Goal: Transaction & Acquisition: Book appointment/travel/reservation

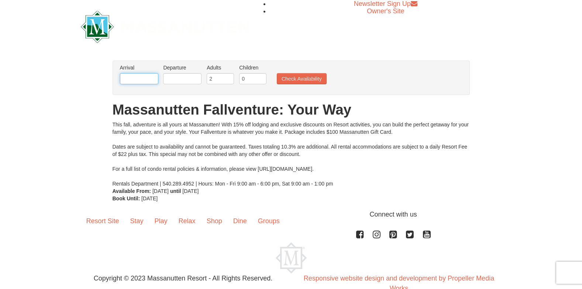
click at [145, 81] on input "text" at bounding box center [139, 78] width 38 height 11
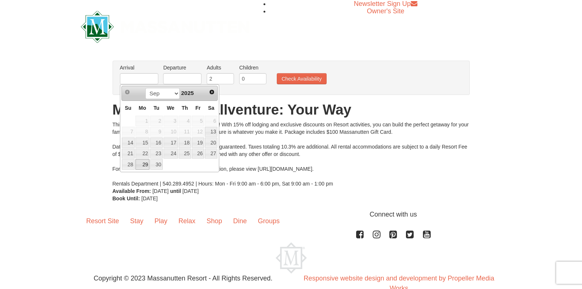
click at [143, 166] on link "29" at bounding box center [142, 164] width 14 height 10
type input "[DATE]"
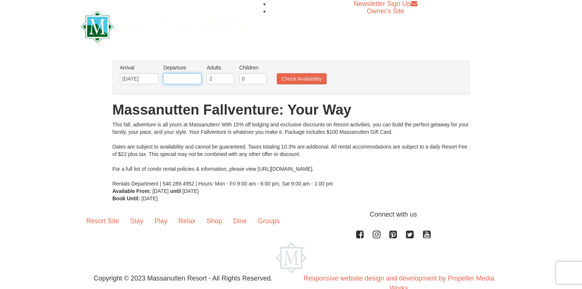
click at [193, 76] on input "text" at bounding box center [182, 78] width 38 height 11
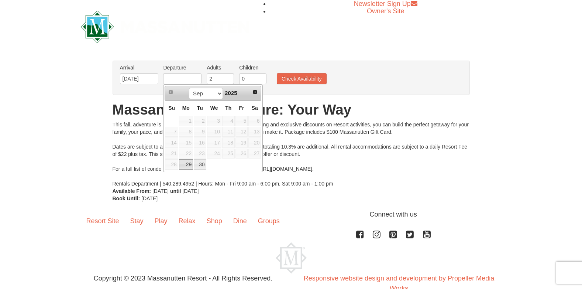
click at [214, 165] on td at bounding box center [214, 164] width 15 height 11
click at [218, 165] on td at bounding box center [214, 164] width 15 height 11
click at [218, 94] on select "Sep Oct Nov Dec" at bounding box center [206, 93] width 34 height 11
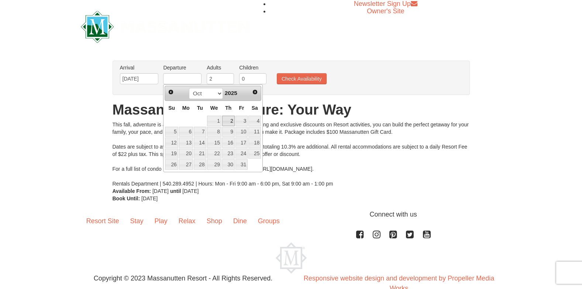
click at [232, 120] on link "2" at bounding box center [228, 120] width 13 height 10
type input "[DATE]"
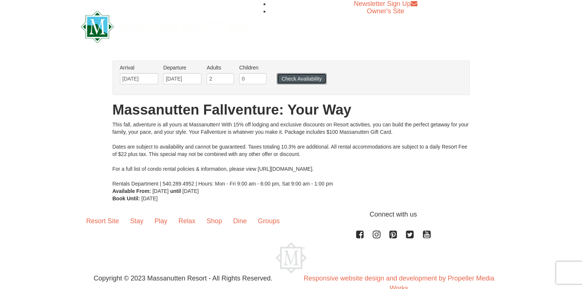
click at [298, 76] on button "Check Availability" at bounding box center [302, 78] width 50 height 11
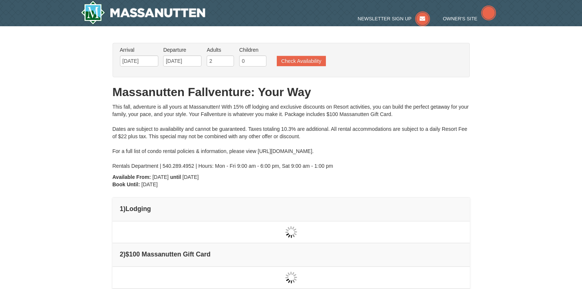
type input "[DATE]"
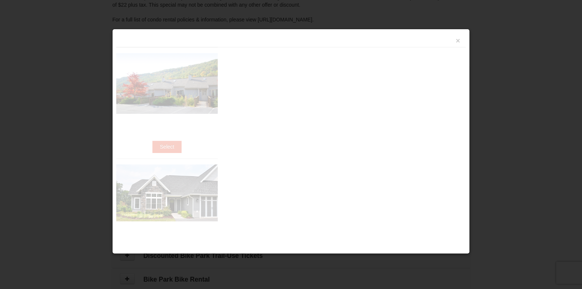
scroll to position [226, 0]
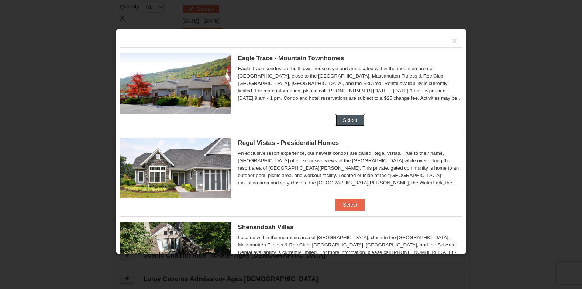
click at [355, 121] on button "Select" at bounding box center [349, 120] width 29 height 12
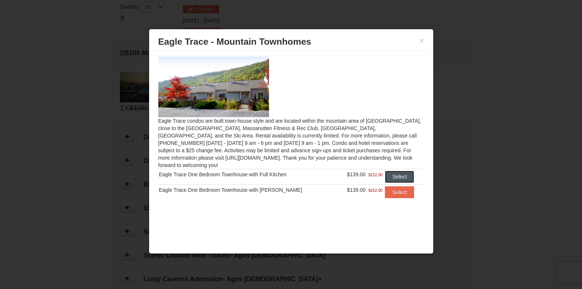
click at [403, 170] on button "Select" at bounding box center [399, 176] width 29 height 12
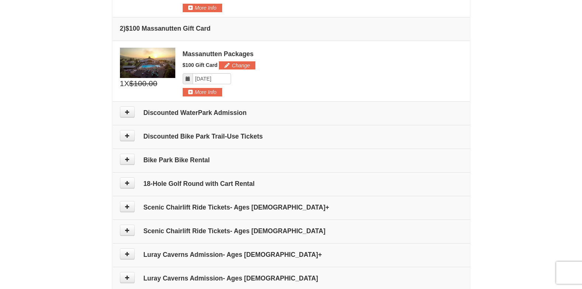
scroll to position [300, 0]
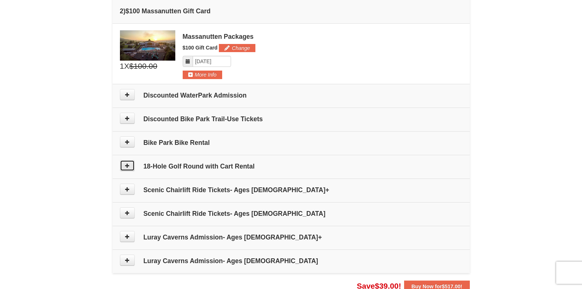
click at [127, 165] on icon at bounding box center [127, 165] width 5 height 5
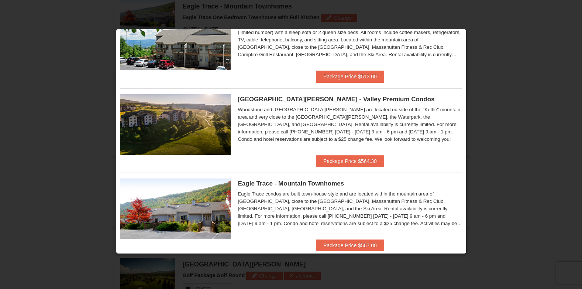
scroll to position [30, 0]
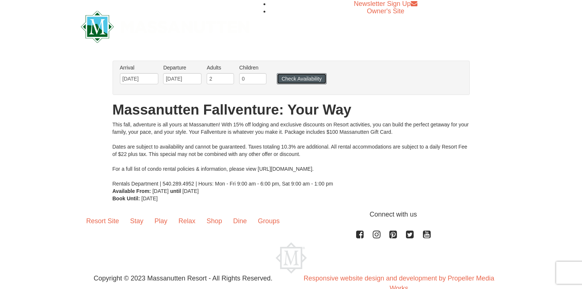
click at [308, 77] on button "Check Availability" at bounding box center [302, 78] width 50 height 11
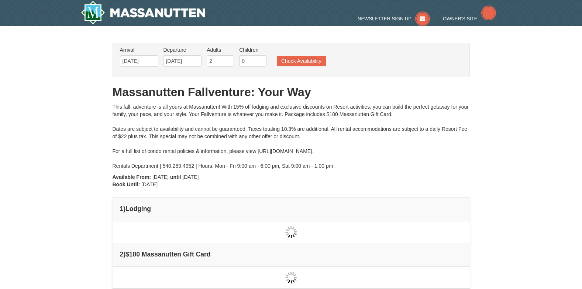
type input "09/29/2025"
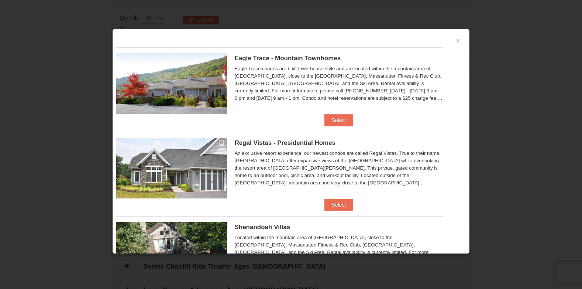
scroll to position [226, 0]
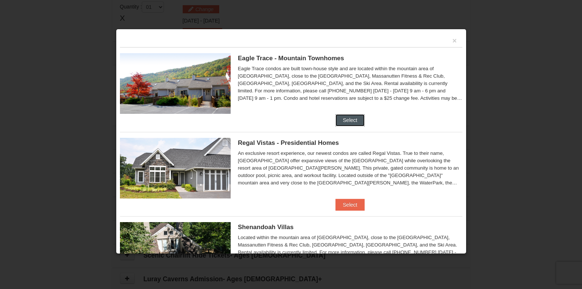
click at [356, 120] on button "Select" at bounding box center [349, 120] width 29 height 12
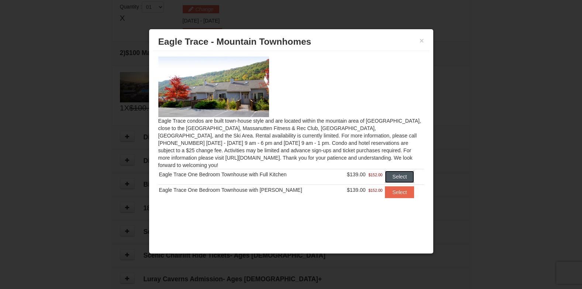
click at [404, 170] on button "Select" at bounding box center [399, 176] width 29 height 12
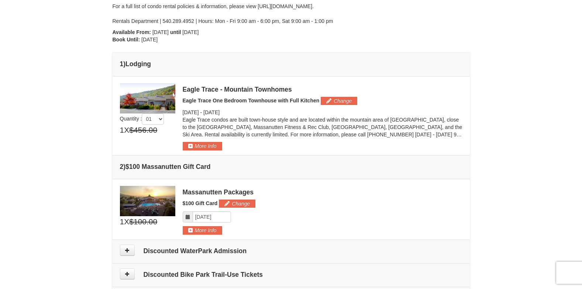
scroll to position [0, 0]
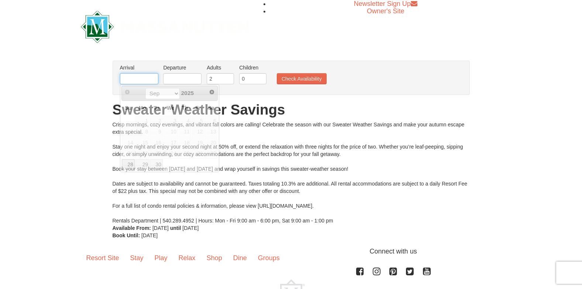
click at [149, 79] on input "text" at bounding box center [139, 78] width 38 height 11
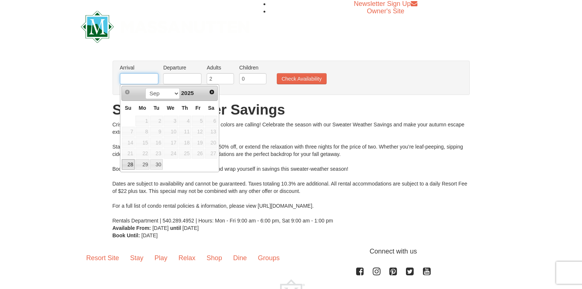
type input "09/29/2025"
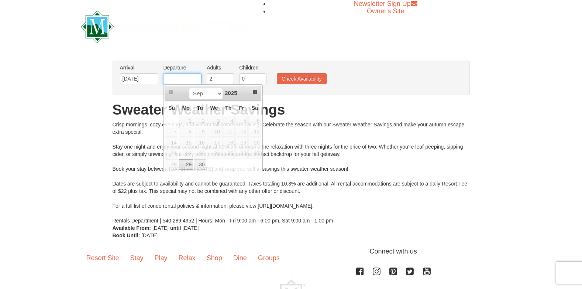
click at [179, 78] on input "text" at bounding box center [182, 78] width 38 height 11
type input "10/02/2025"
click at [445, 65] on ul "Arrival Please format dates MM/DD/YYYY Please format dates MM/DD/YYYY 09/29/202…" at bounding box center [287, 76] width 338 height 24
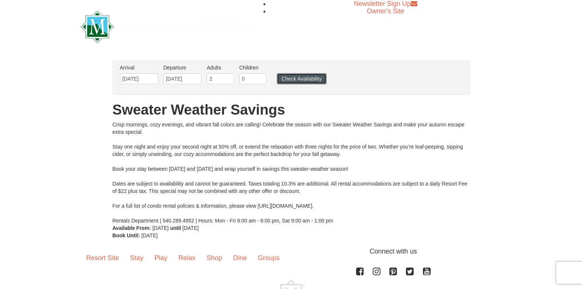
click at [317, 78] on button "Check Availability" at bounding box center [302, 78] width 50 height 11
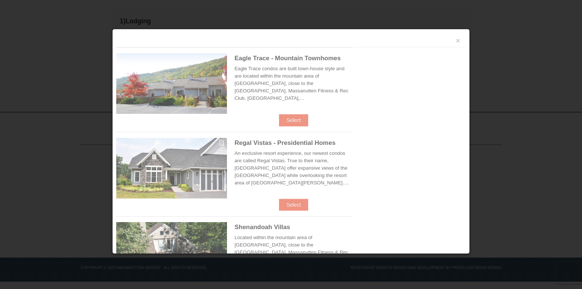
scroll to position [224, 0]
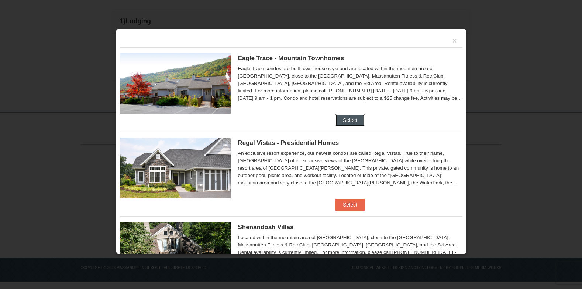
click at [354, 117] on button "Select" at bounding box center [349, 120] width 29 height 12
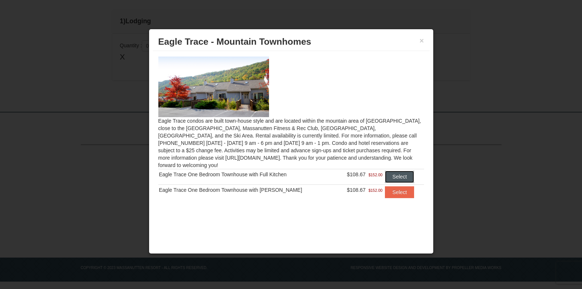
click at [388, 170] on button "Select" at bounding box center [399, 176] width 29 height 12
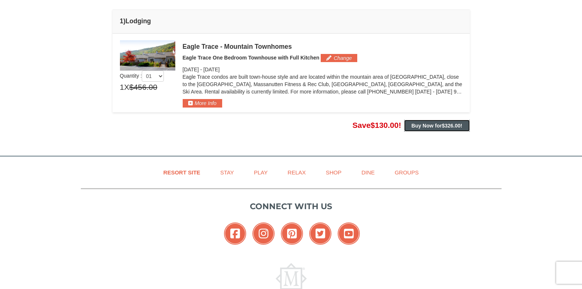
click at [452, 123] on span "$326.00" at bounding box center [451, 126] width 19 height 6
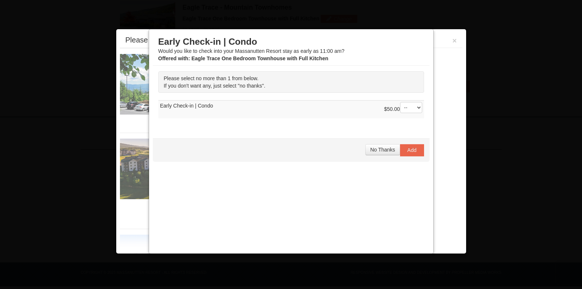
scroll to position [264, 0]
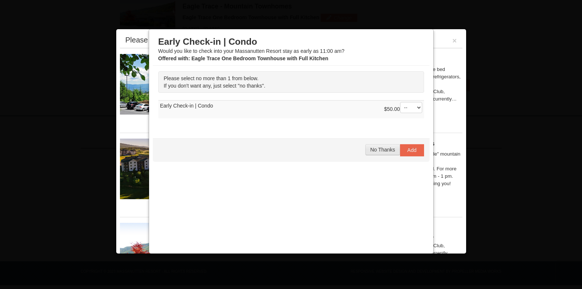
click at [382, 150] on span "No Thanks" at bounding box center [382, 149] width 25 height 6
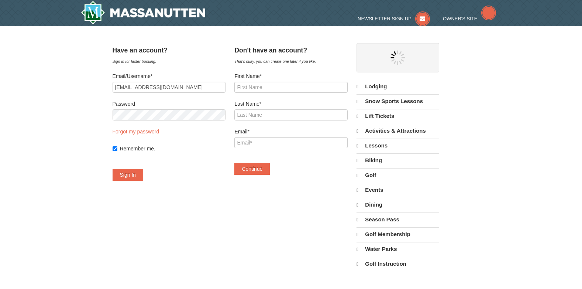
select select "9"
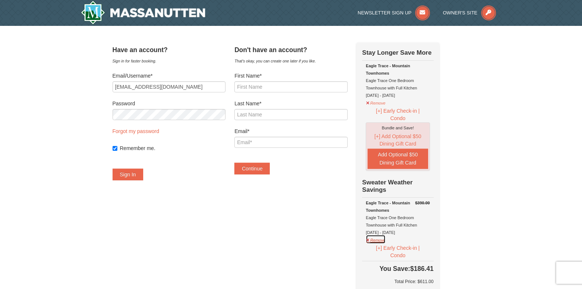
click at [380, 242] on button "Remove" at bounding box center [376, 238] width 20 height 9
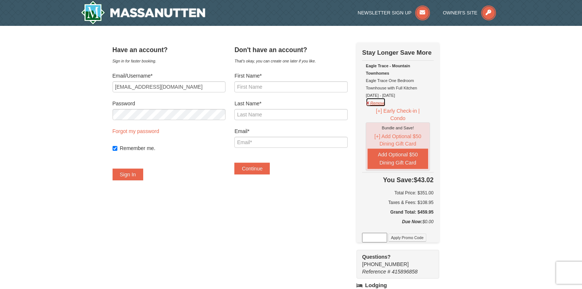
click at [382, 105] on button "Remove" at bounding box center [376, 101] width 20 height 9
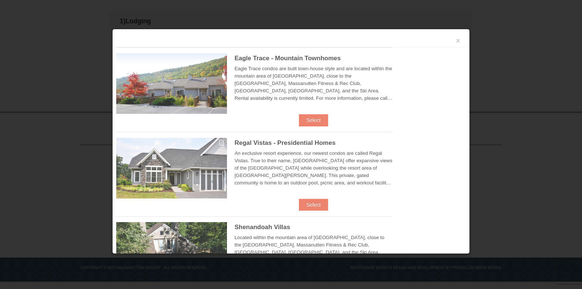
scroll to position [224, 0]
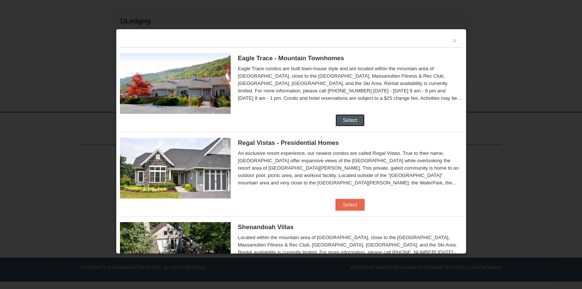
click at [352, 118] on button "Select" at bounding box center [349, 120] width 29 height 12
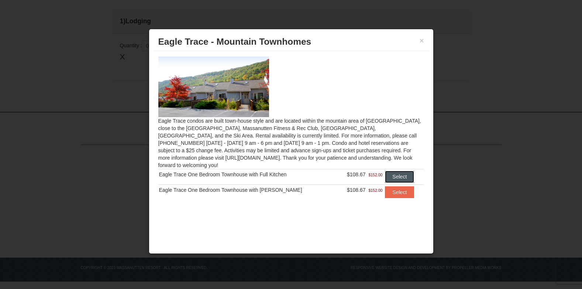
click at [398, 170] on button "Select" at bounding box center [399, 176] width 29 height 12
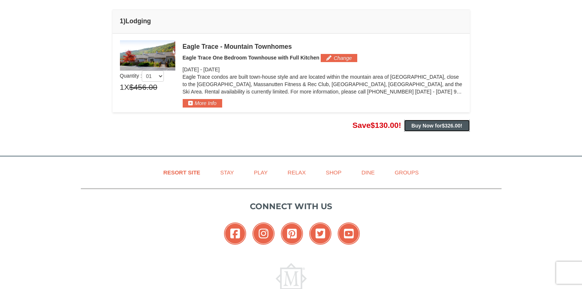
click at [454, 124] on span "$326.00" at bounding box center [451, 126] width 19 height 6
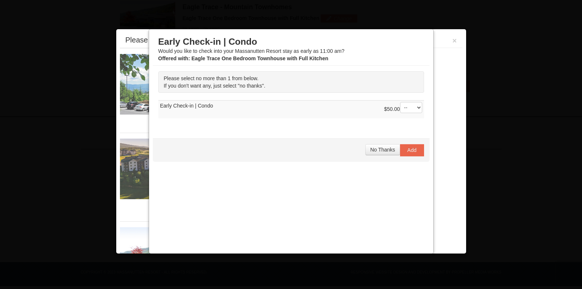
scroll to position [264, 0]
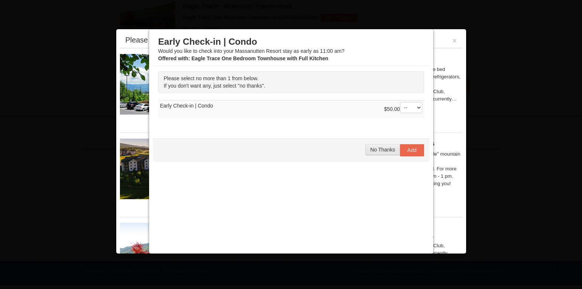
click at [380, 150] on span "No Thanks" at bounding box center [382, 149] width 25 height 6
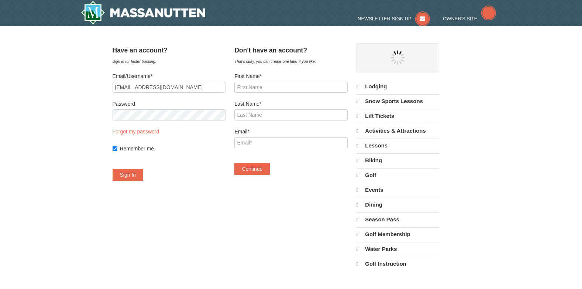
select select "9"
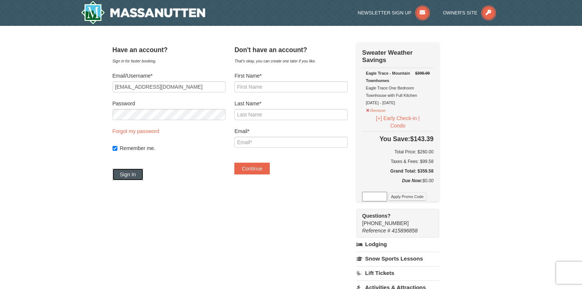
click at [144, 174] on button "Sign In" at bounding box center [128, 174] width 31 height 12
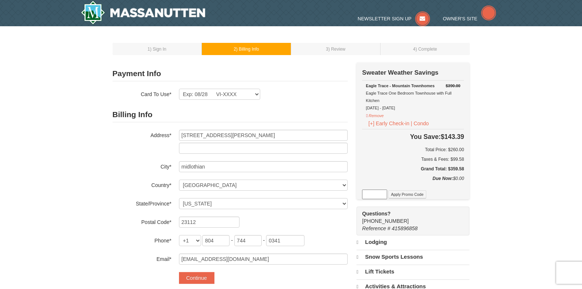
select select "VA"
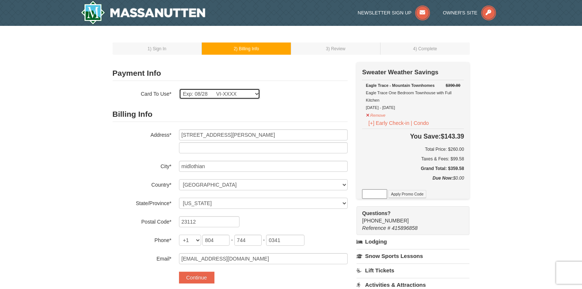
click at [256, 95] on select "Exp: 08/28 VI-XXXX New Card" at bounding box center [219, 93] width 81 height 11
select select
click at [179, 88] on select "Exp: 08/28 VI-XXXX New Card" at bounding box center [219, 93] width 81 height 11
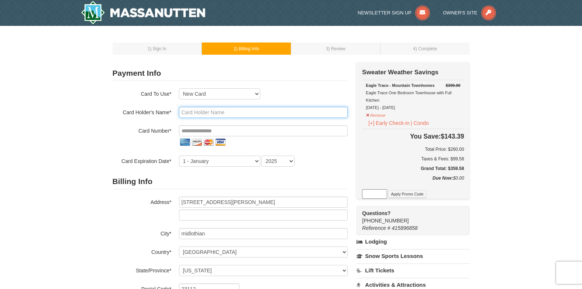
click at [256, 111] on input "text" at bounding box center [263, 112] width 169 height 11
type input "[PERSON_NAME]"
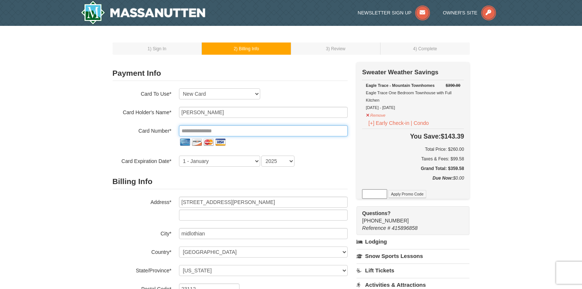
type input "**********"
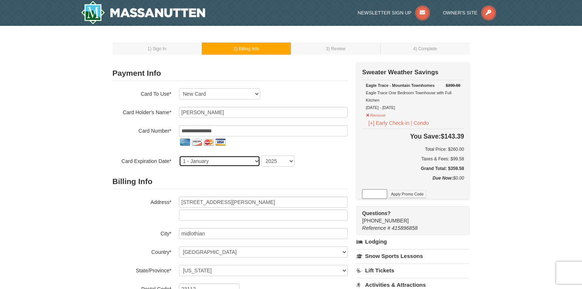
select select "12"
select select "2029"
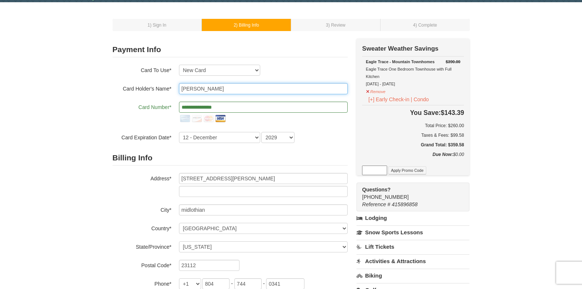
scroll to position [111, 0]
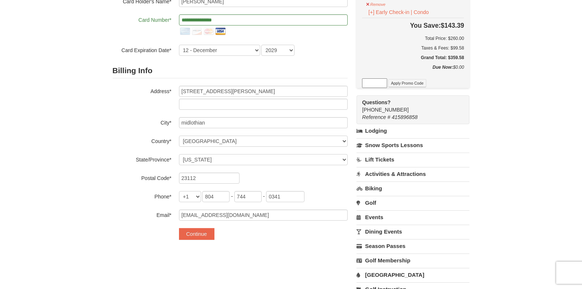
click at [370, 206] on link "Golf" at bounding box center [412, 203] width 113 height 14
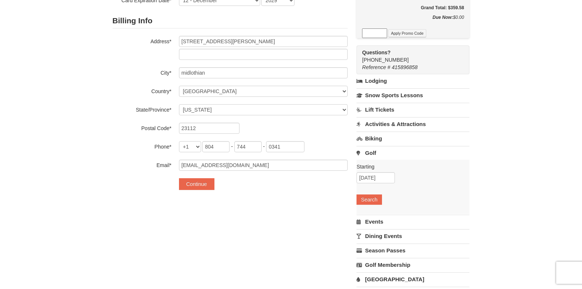
scroll to position [148, 0]
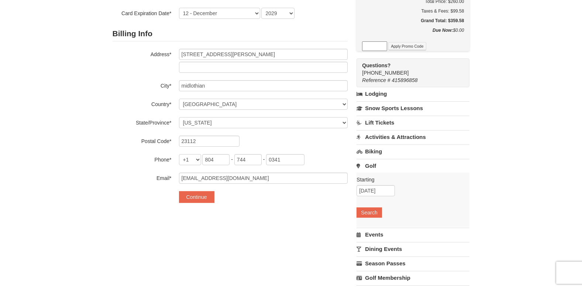
click at [377, 167] on link "Golf" at bounding box center [412, 166] width 113 height 14
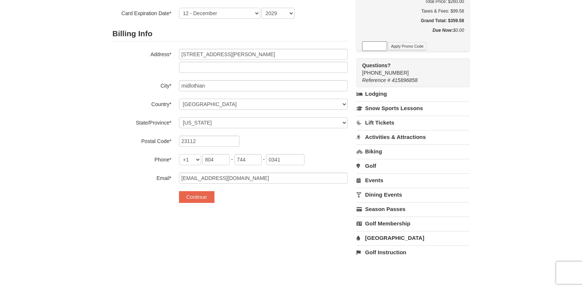
click at [377, 167] on link "Golf" at bounding box center [412, 166] width 113 height 14
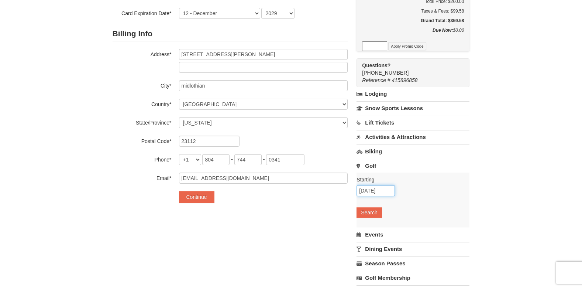
click at [385, 190] on input "09/05/2025" at bounding box center [375, 190] width 38 height 11
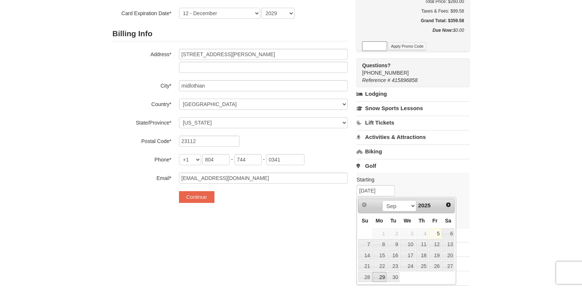
click at [383, 276] on link "29" at bounding box center [379, 277] width 14 height 10
type input "[DATE]"
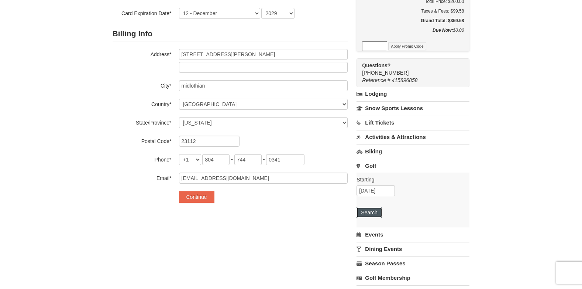
click at [375, 211] on button "Search" at bounding box center [368, 212] width 25 height 10
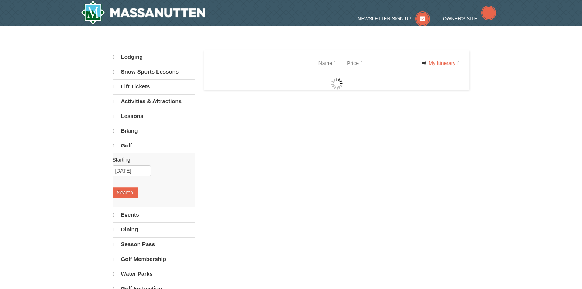
select select "9"
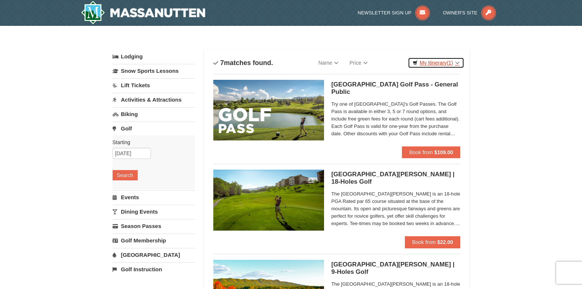
click at [437, 61] on link "My Itinerary (1)" at bounding box center [436, 62] width 56 height 11
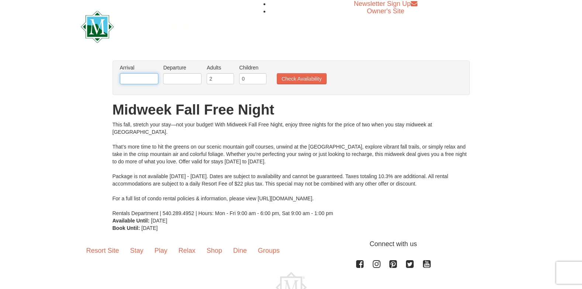
click at [133, 77] on input "text" at bounding box center [139, 78] width 38 height 11
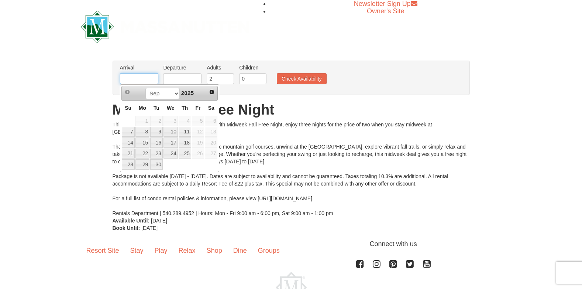
type input "[DATE]"
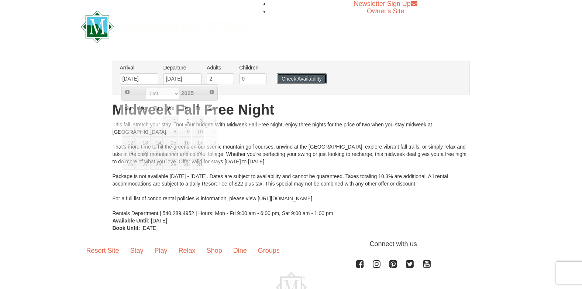
click at [299, 77] on button "Check Availability" at bounding box center [302, 78] width 50 height 11
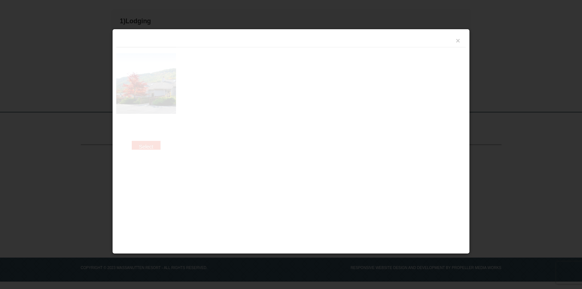
scroll to position [217, 0]
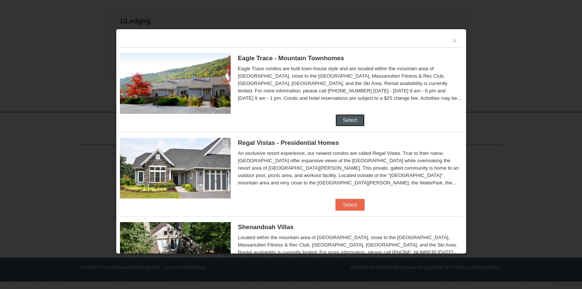
click at [356, 120] on button "Select" at bounding box center [349, 120] width 29 height 12
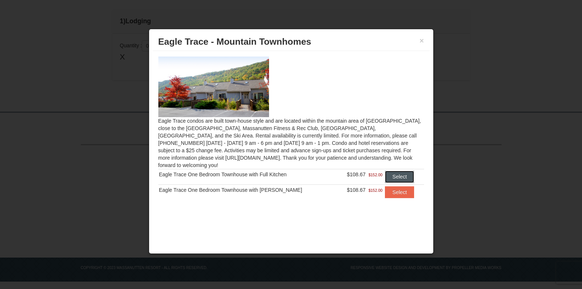
click at [406, 170] on button "Select" at bounding box center [399, 176] width 29 height 12
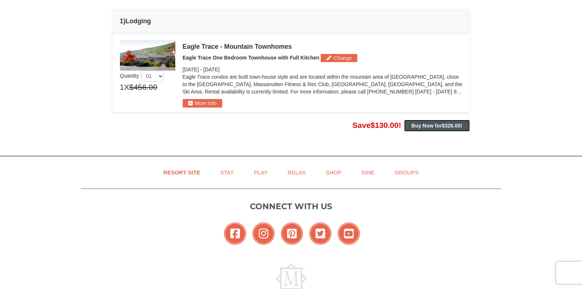
click at [427, 126] on strong "Buy Now for $326.00 !" at bounding box center [436, 126] width 51 height 6
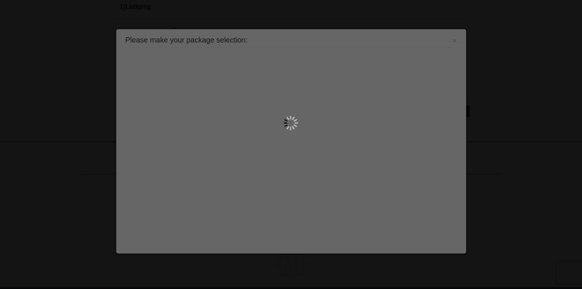
click at [438, 126] on div at bounding box center [291, 144] width 582 height 289
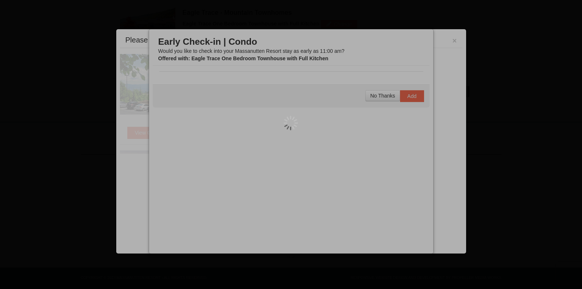
scroll to position [257, 0]
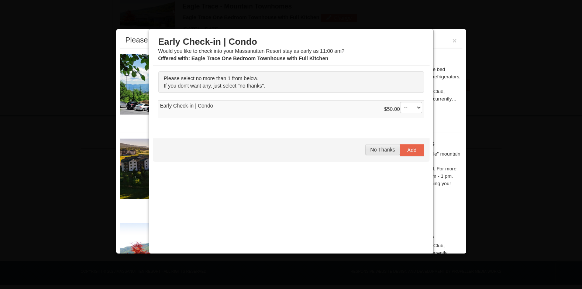
click at [379, 151] on span "No Thanks" at bounding box center [382, 149] width 25 height 6
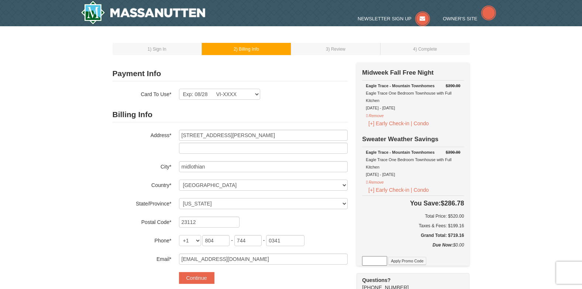
select select "VA"
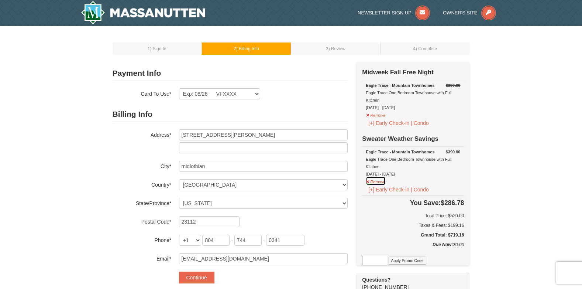
click at [372, 183] on button "Remove" at bounding box center [376, 180] width 20 height 9
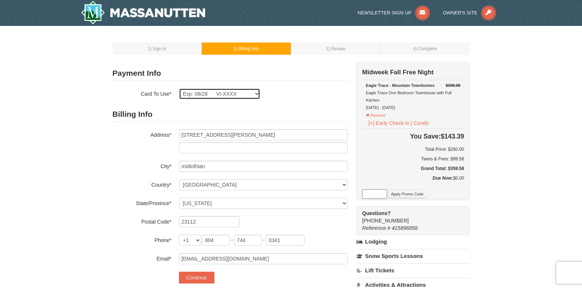
click at [256, 95] on select "Exp: 08/28 VI-XXXX New Card" at bounding box center [219, 93] width 81 height 11
select select
click at [179, 88] on select "Exp: 08/28 VI-XXXX New Card" at bounding box center [219, 93] width 81 height 11
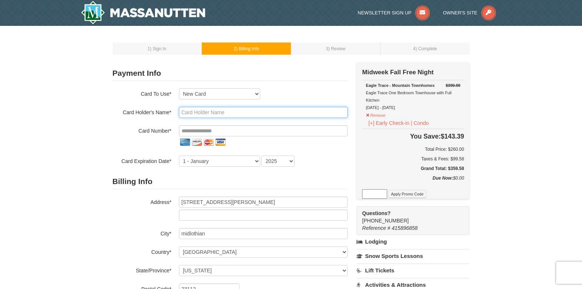
click at [252, 112] on input "text" at bounding box center [263, 112] width 169 height 11
type input "Paul Coakley"
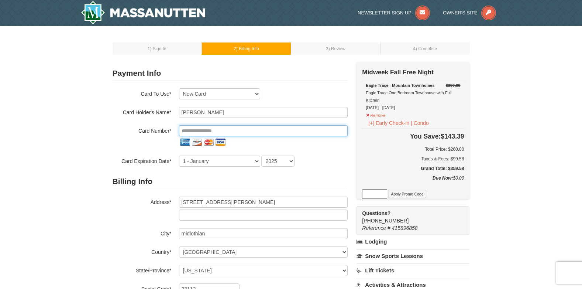
type input "**********"
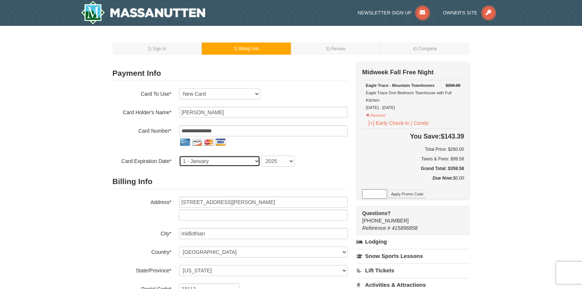
select select "12"
select select "2029"
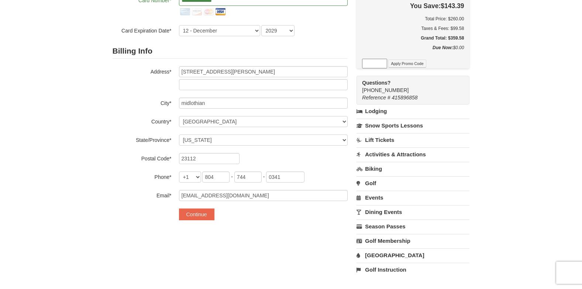
scroll to position [148, 0]
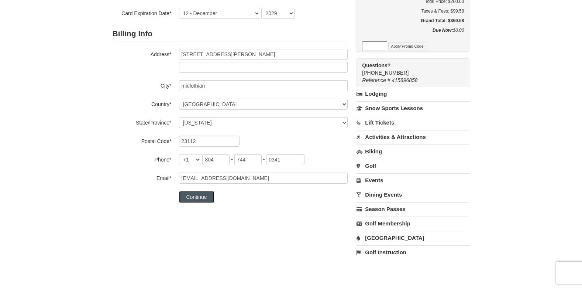
click at [207, 196] on button "Continue" at bounding box center [196, 197] width 35 height 12
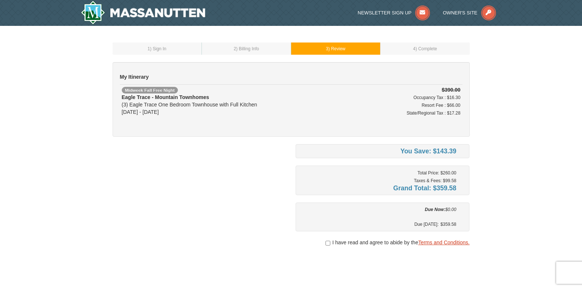
click at [434, 244] on link "Terms and Conditions." at bounding box center [443, 242] width 51 height 6
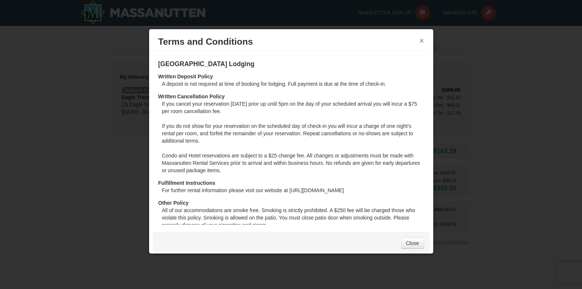
click at [420, 39] on button "×" at bounding box center [422, 40] width 4 height 7
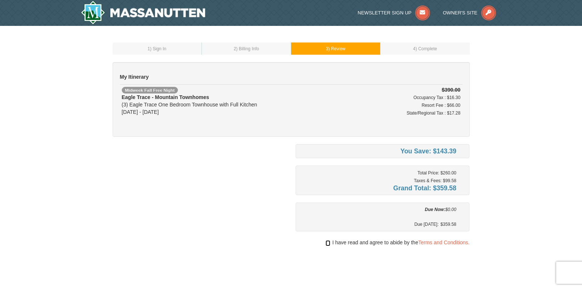
click at [328, 243] on input "checkbox" at bounding box center [327, 243] width 5 height 6
checkbox input "true"
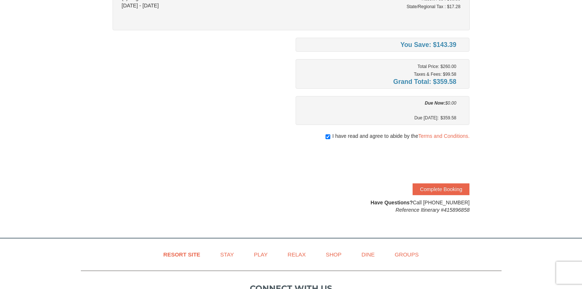
scroll to position [111, 0]
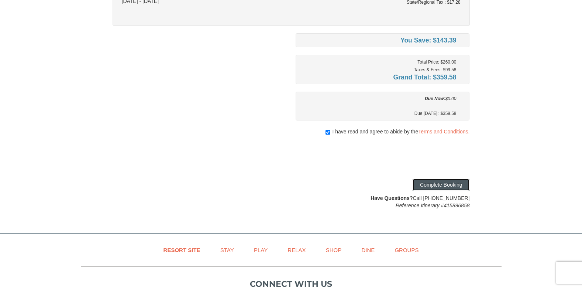
click at [450, 186] on button "Complete Booking" at bounding box center [441, 185] width 57 height 12
